Goal: Task Accomplishment & Management: Manage account settings

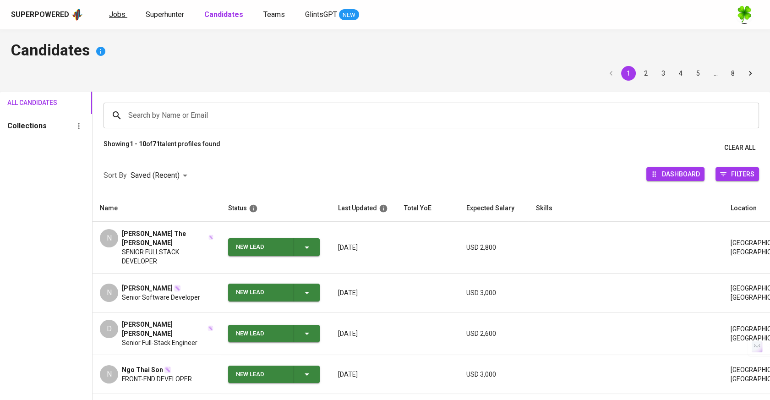
click at [119, 17] on span "Jobs" at bounding box center [117, 14] width 17 height 9
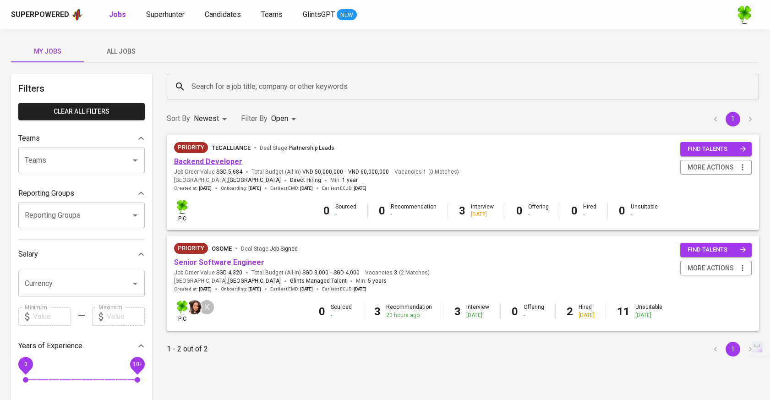
click at [231, 160] on link "Backend Developer" at bounding box center [208, 161] width 68 height 9
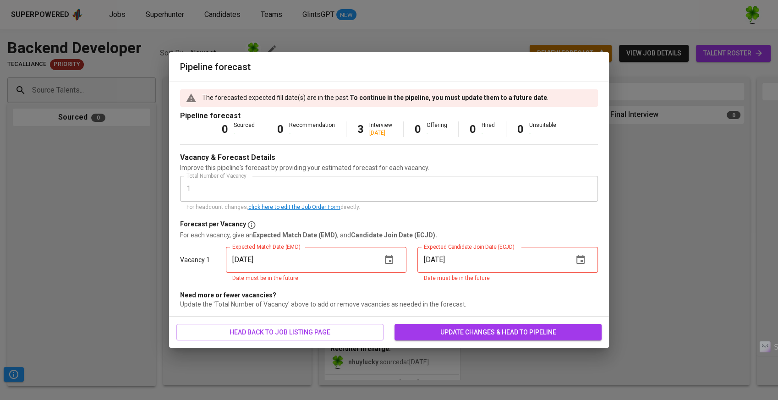
click at [455, 336] on span "update changes & head to pipeline" at bounding box center [498, 332] width 193 height 11
click at [391, 256] on icon "button" at bounding box center [389, 259] width 8 height 9
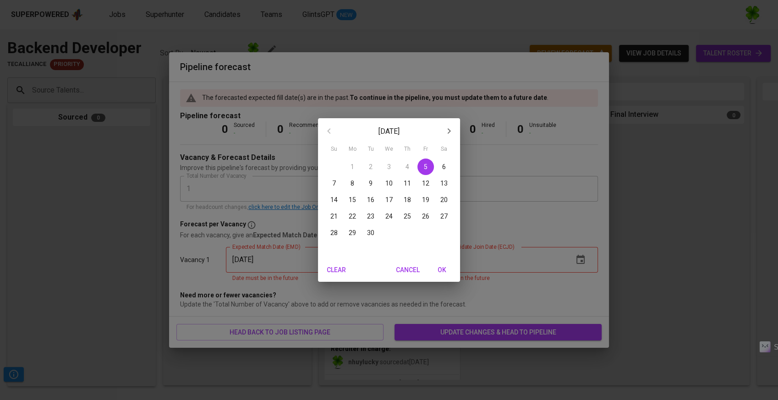
click at [349, 196] on p "15" at bounding box center [352, 199] width 7 height 9
type input "[DATE]"
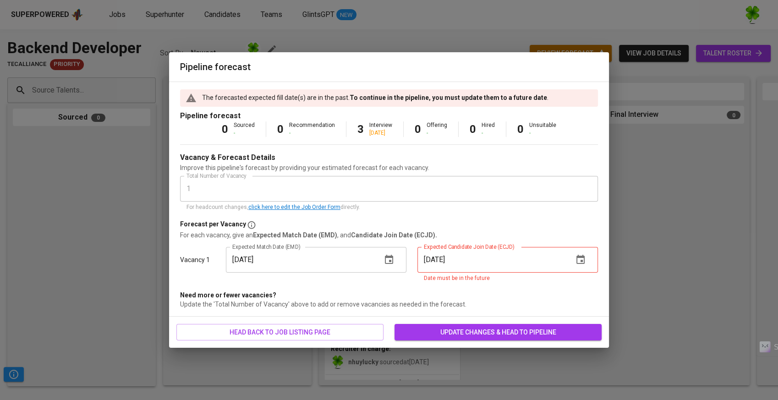
click at [581, 261] on icon "button" at bounding box center [581, 259] width 8 height 9
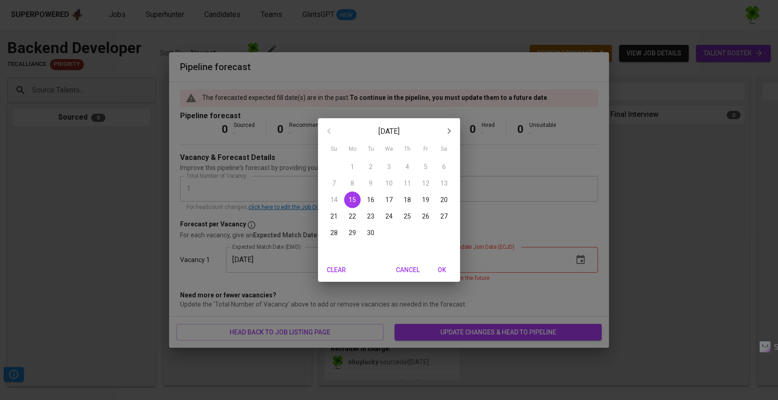
click at [353, 215] on p "22" at bounding box center [352, 216] width 7 height 9
type input "[DATE]"
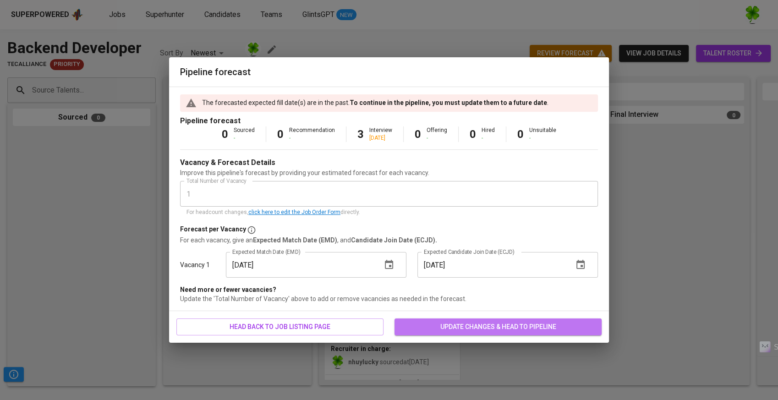
click at [479, 330] on span "update changes & head to pipeline" at bounding box center [498, 326] width 193 height 11
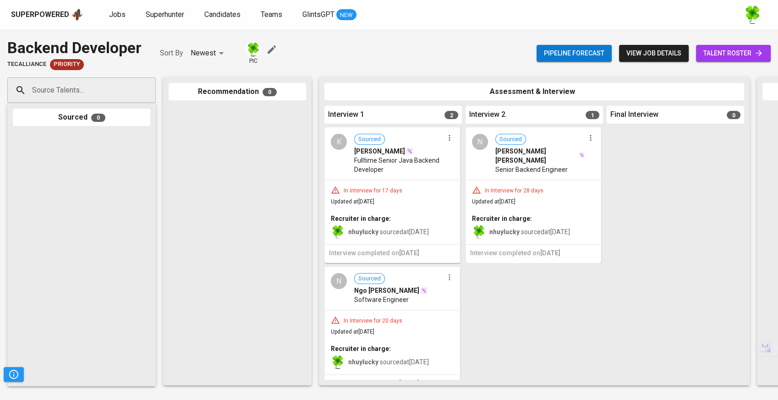
click at [445, 141] on icon "button" at bounding box center [449, 137] width 9 height 9
click at [475, 194] on span "Move to unsuitable" at bounding box center [471, 196] width 48 height 8
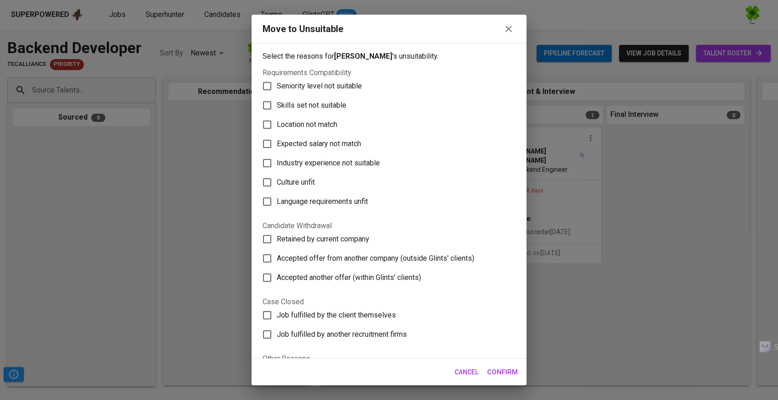
click at [319, 103] on span "Skills set not suitable" at bounding box center [312, 105] width 70 height 11
click at [277, 103] on input "Skills set not suitable" at bounding box center [267, 105] width 19 height 19
checkbox input "true"
click at [510, 368] on span "Confirm" at bounding box center [502, 372] width 31 height 12
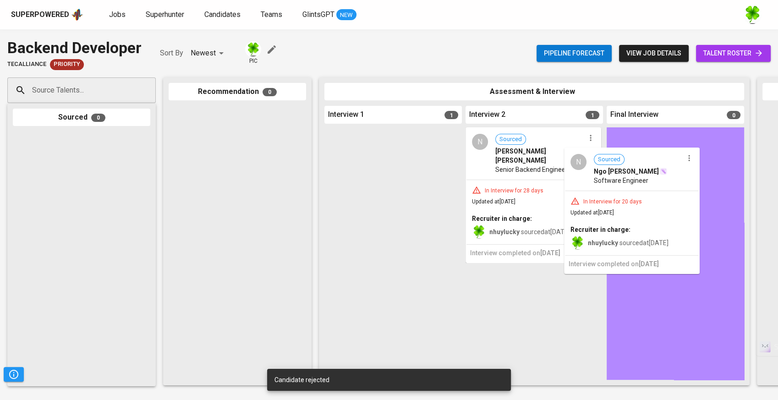
drag, startPoint x: 421, startPoint y: 171, endPoint x: 670, endPoint y: 193, distance: 249.9
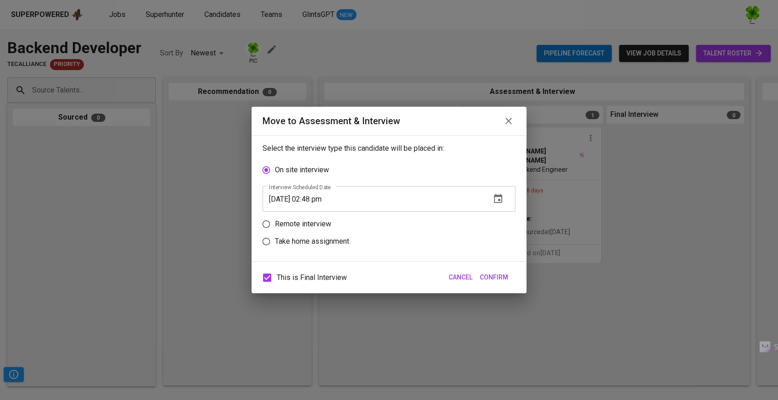
click at [319, 227] on p "Remote interview" at bounding box center [303, 224] width 56 height 11
click at [275, 227] on input "Remote interview" at bounding box center [266, 223] width 17 height 17
radio input "true"
click at [341, 240] on p "Take home assignment" at bounding box center [312, 241] width 74 height 11
click at [275, 240] on input "Take home assignment" at bounding box center [266, 241] width 17 height 17
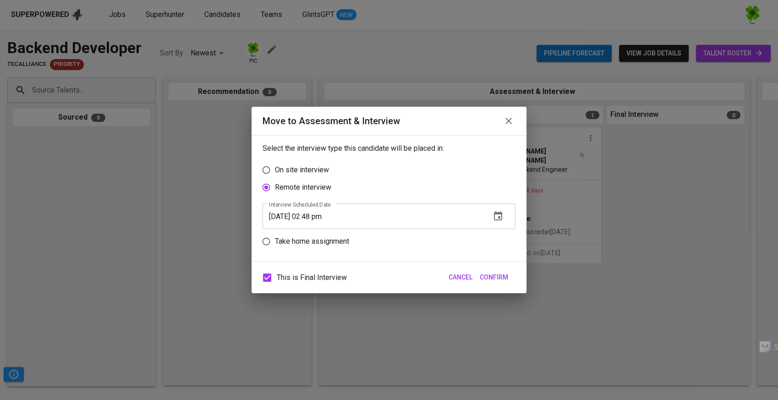
radio input "true"
click at [506, 235] on button "button" at bounding box center [498, 234] width 22 height 22
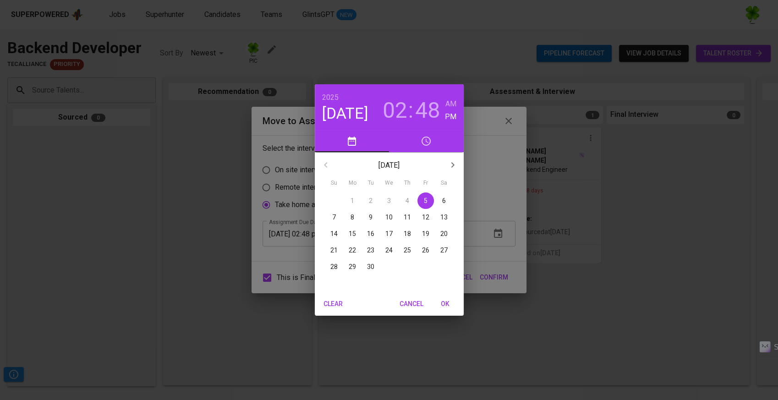
click at [351, 221] on p "8" at bounding box center [353, 217] width 4 height 9
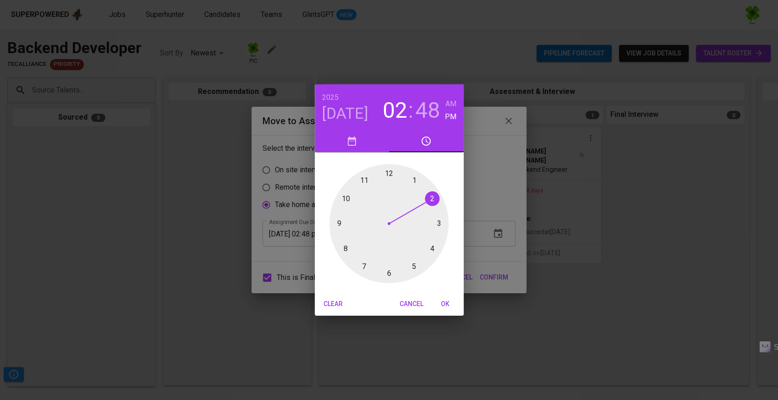
click at [393, 110] on h3 "02" at bounding box center [395, 111] width 25 height 26
click at [363, 262] on div at bounding box center [389, 223] width 119 height 119
click at [451, 105] on h6 "AM" at bounding box center [451, 104] width 11 height 13
click at [387, 277] on div at bounding box center [389, 223] width 119 height 119
type input "[DATE] 07:30 am"
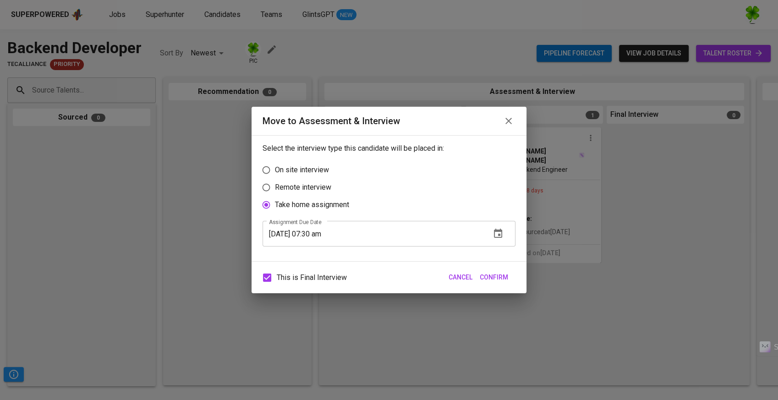
click at [504, 279] on span "Confirm" at bounding box center [494, 277] width 28 height 11
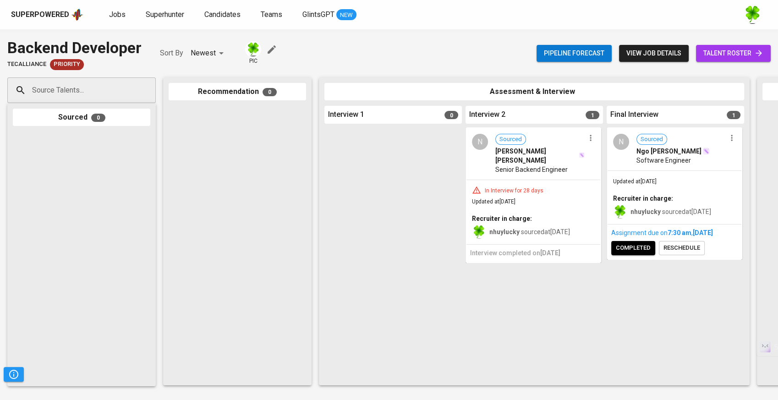
click at [724, 162] on div "Software Engineer" at bounding box center [681, 160] width 89 height 9
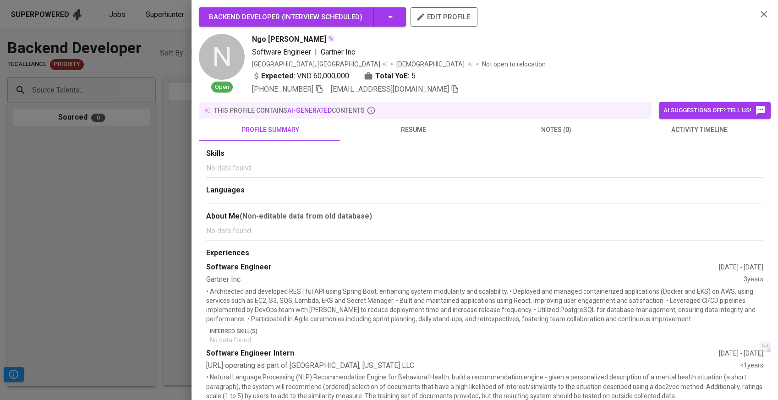
click at [414, 127] on span "resume" at bounding box center [413, 129] width 132 height 11
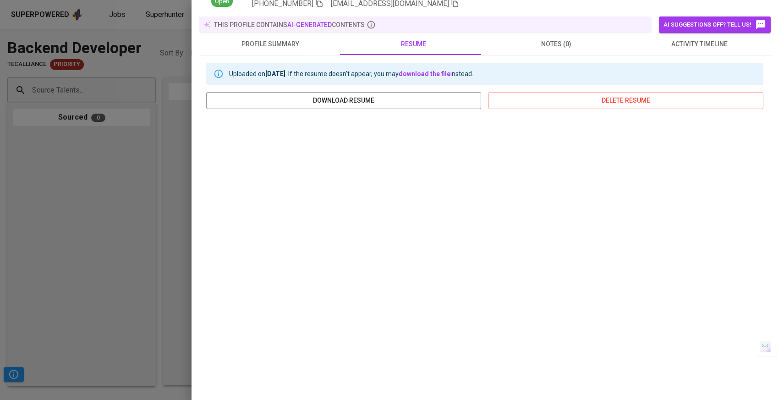
scroll to position [92, 0]
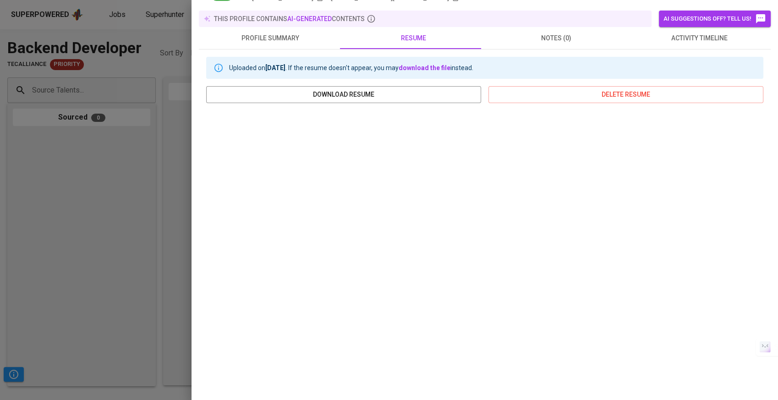
click at [153, 242] on div at bounding box center [389, 200] width 778 height 400
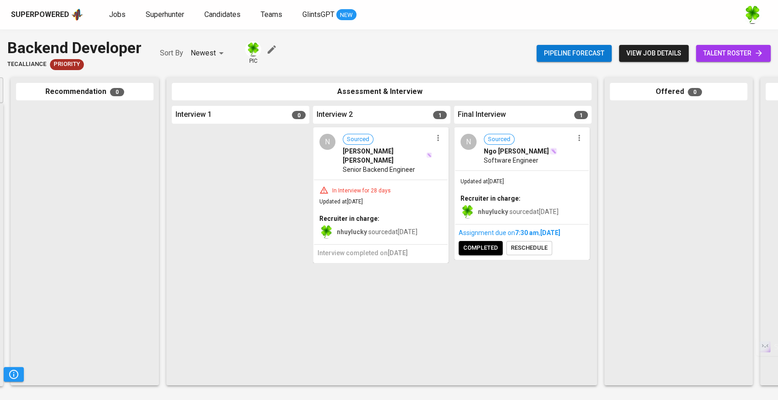
scroll to position [0, 305]
